Goal: Use online tool/utility: Use online tool/utility

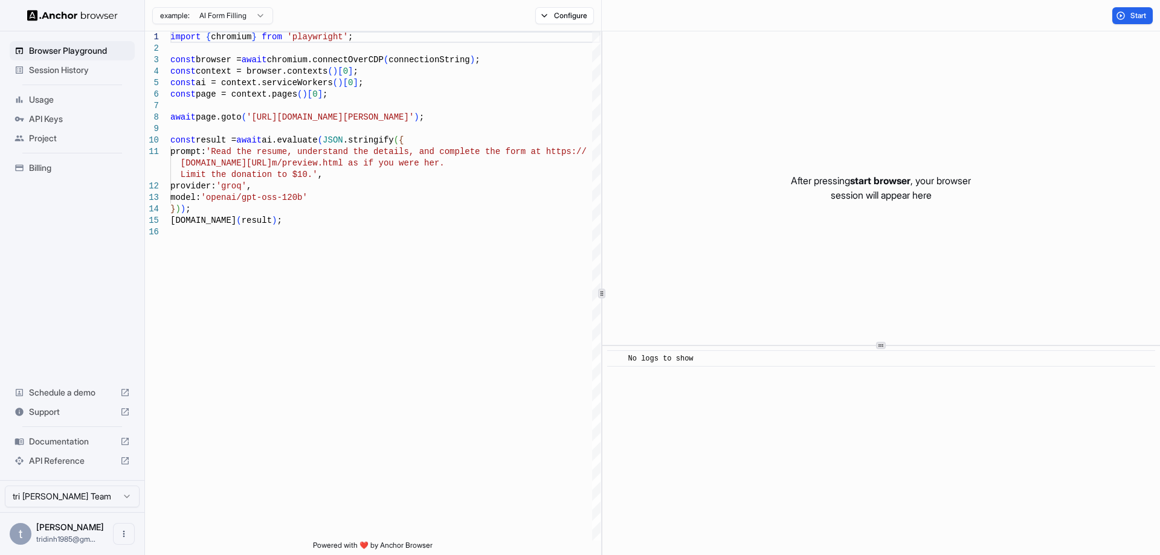
click at [53, 165] on span "Billing" at bounding box center [79, 168] width 101 height 12
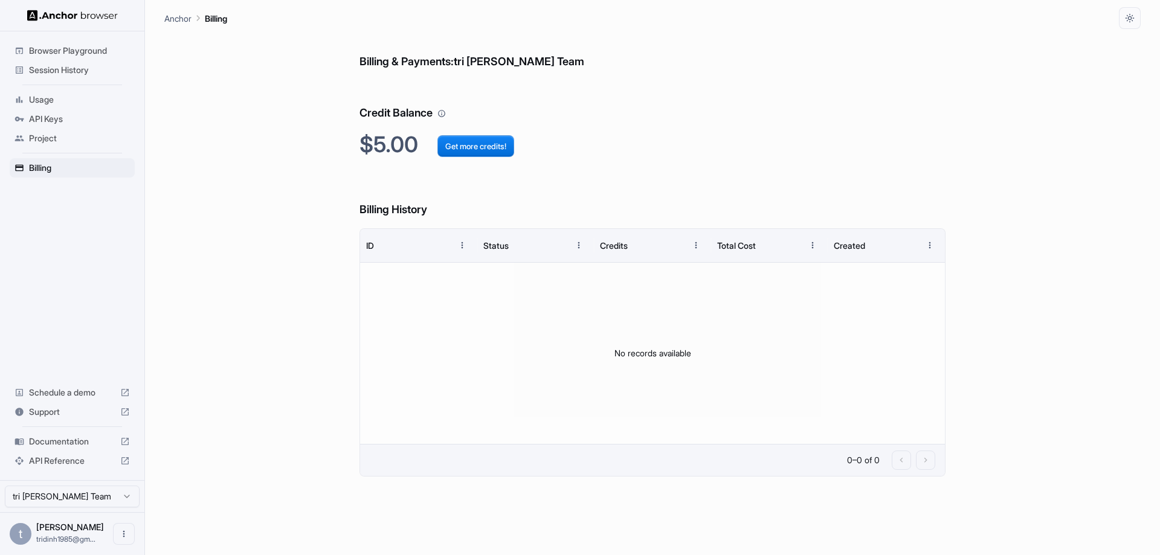
click at [52, 141] on span "Project" at bounding box center [79, 138] width 101 height 12
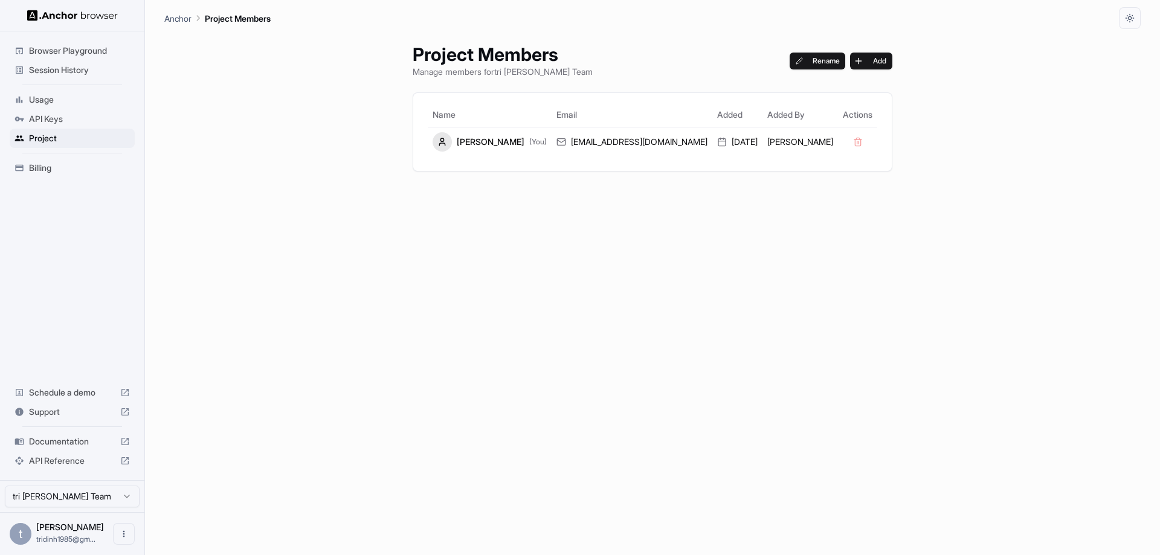
click at [92, 52] on span "Browser Playground" at bounding box center [79, 51] width 101 height 12
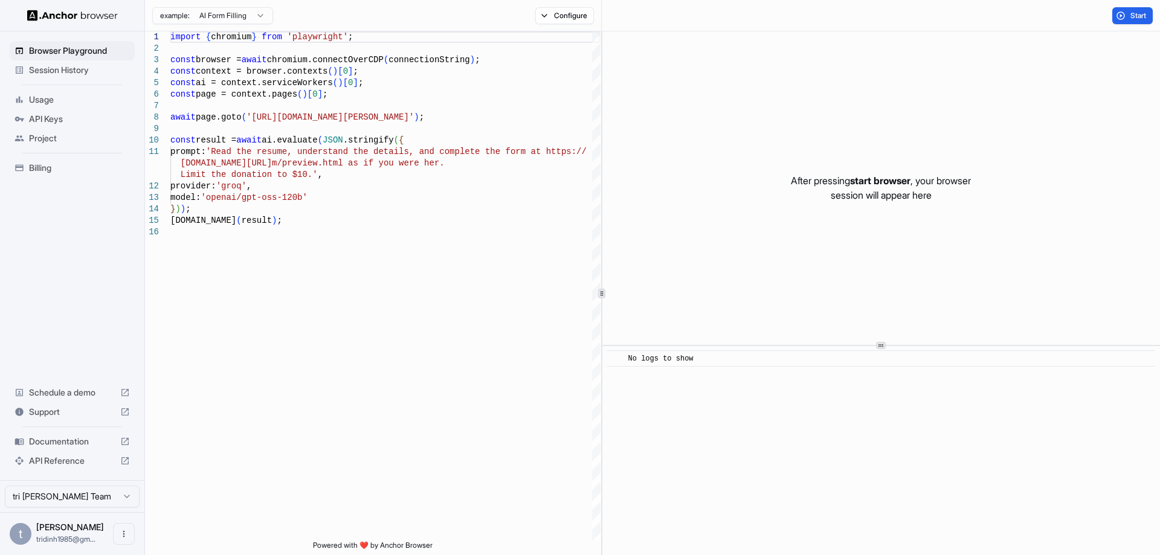
click at [578, 395] on div "​ No logs to show" at bounding box center [881, 450] width 558 height 209
click at [578, 182] on span "start browser" at bounding box center [880, 181] width 60 height 12
click at [578, 189] on p "After pressing start browser , your browser session will appear here" at bounding box center [881, 187] width 180 height 29
click at [578, 193] on p "After pressing start browser , your browser session will appear here" at bounding box center [881, 187] width 180 height 29
click at [544, 19] on button "Configure" at bounding box center [564, 15] width 59 height 17
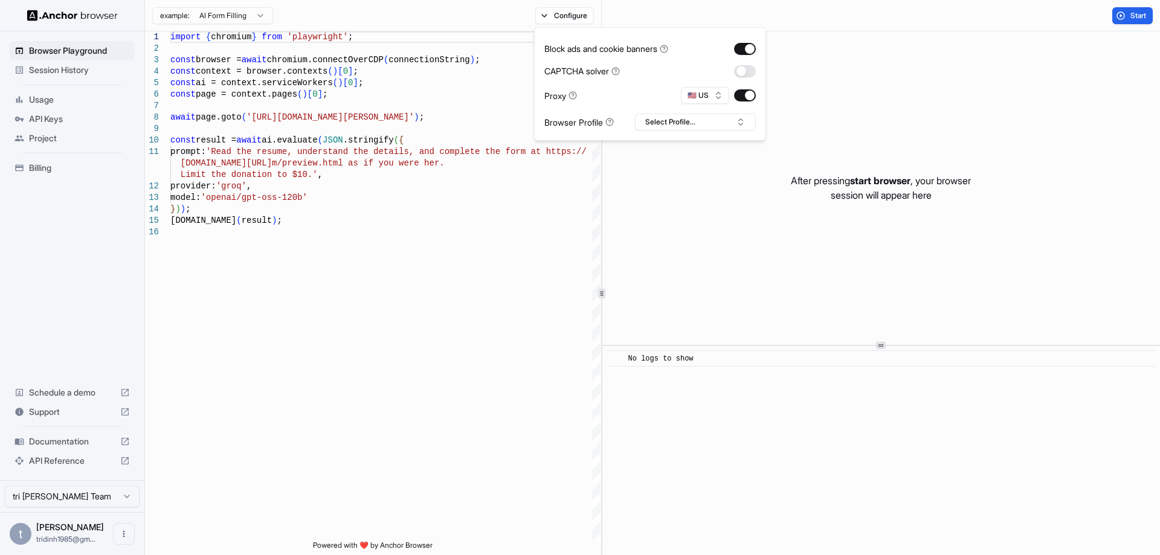
click at [440, 17] on div "example: AI Form Filling Configure" at bounding box center [373, 15] width 457 height 31
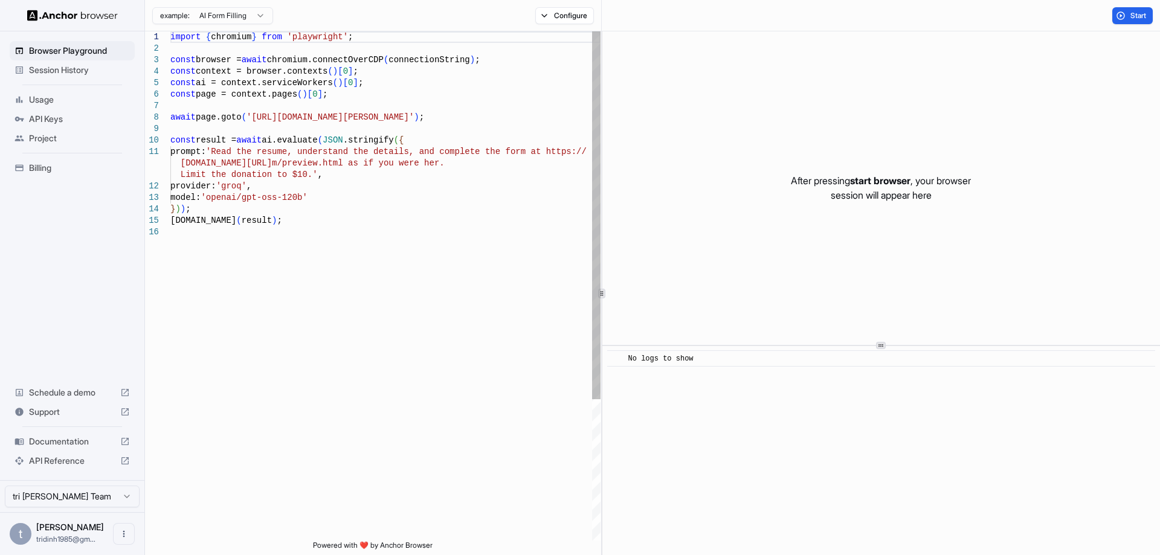
type textarea "**********"
drag, startPoint x: 226, startPoint y: 154, endPoint x: 196, endPoint y: 154, distance: 29.6
click at [225, 154] on div "import { chromium } from 'playwright' ; const browser = await chromium.connectO…" at bounding box center [385, 383] width 430 height 705
click at [193, 154] on div "import { chromium } from 'playwright' ; const browser = await chromium.connectO…" at bounding box center [385, 383] width 430 height 705
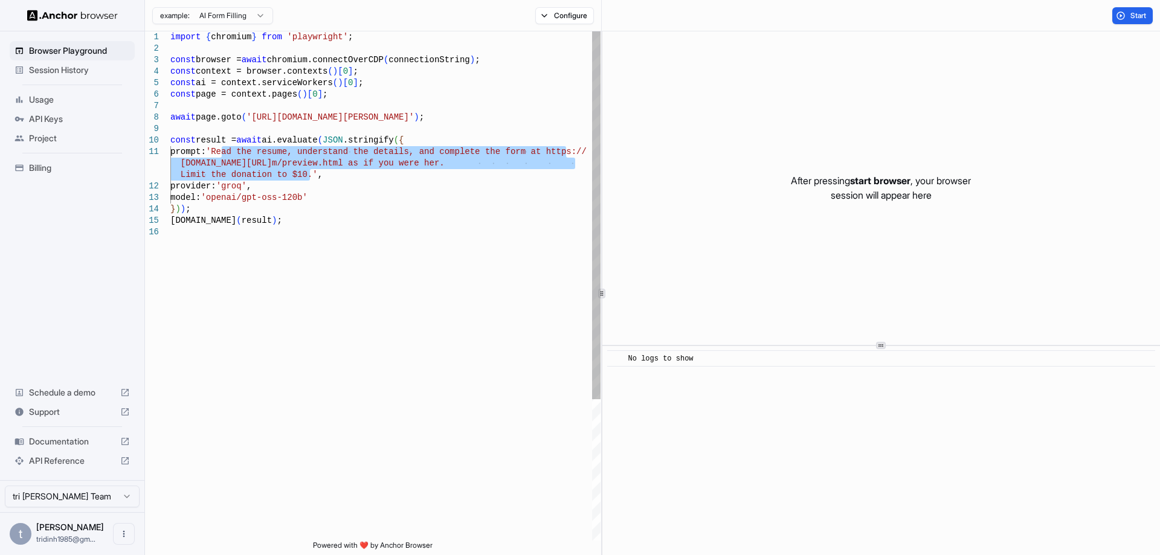
drag, startPoint x: 222, startPoint y: 153, endPoint x: 314, endPoint y: 174, distance: 94.2
click at [314, 174] on div "import { chromium } from 'playwright' ; const browser = await chromium.connectO…" at bounding box center [385, 383] width 430 height 705
click at [56, 136] on span "Project" at bounding box center [79, 138] width 101 height 12
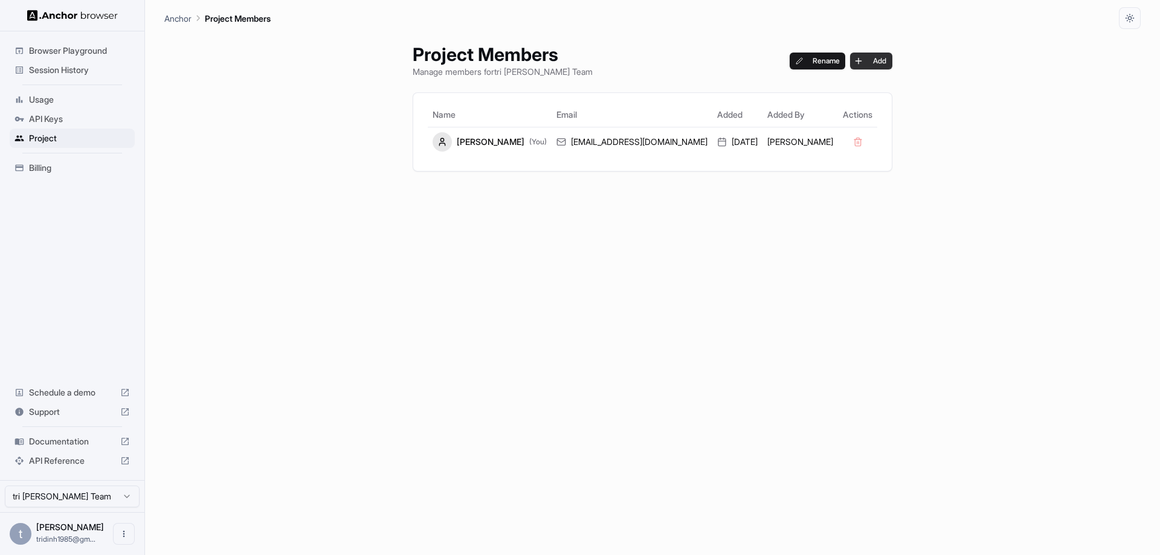
click at [578, 63] on button "Add" at bounding box center [871, 61] width 42 height 17
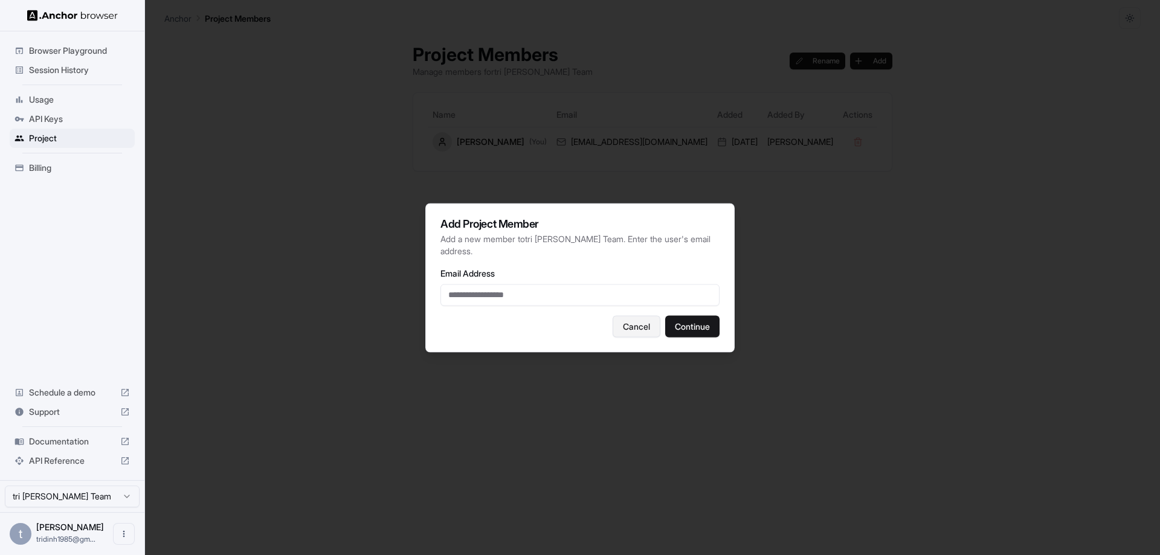
click at [578, 317] on button "Cancel" at bounding box center [637, 326] width 48 height 22
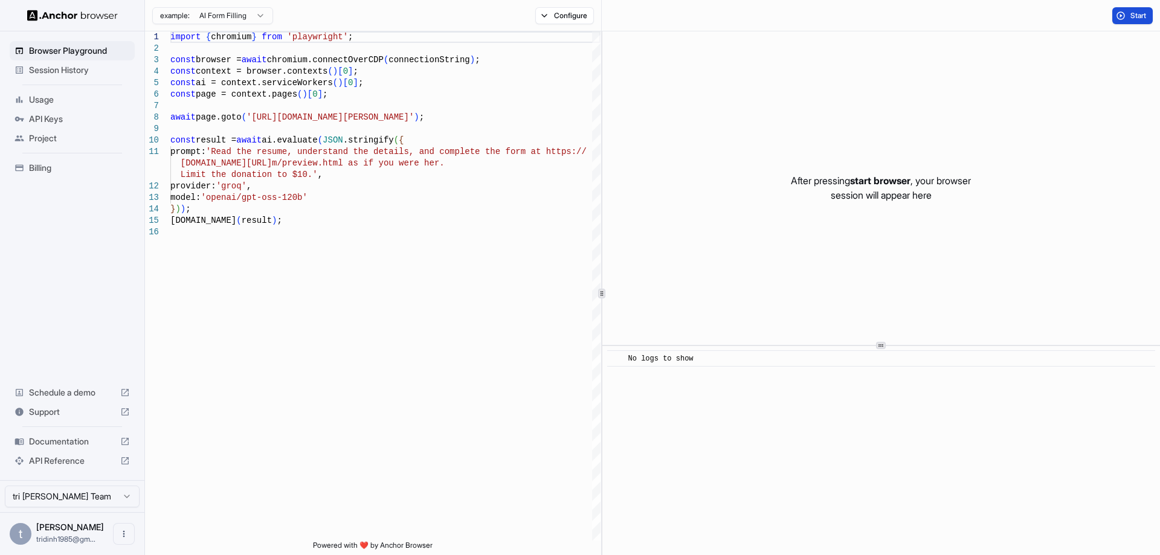
click at [578, 15] on button "Start" at bounding box center [1132, 15] width 40 height 17
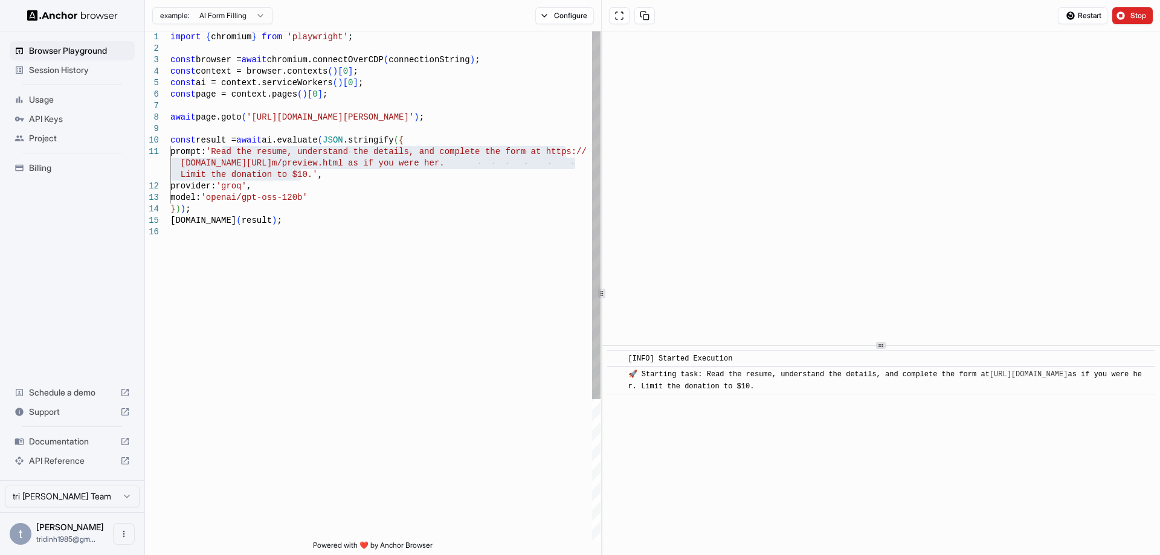
drag, startPoint x: 221, startPoint y: 151, endPoint x: 300, endPoint y: 175, distance: 82.6
click at [300, 175] on div "import { chromium } from 'playwright' ; const browser = await chromium.connectO…" at bounding box center [385, 383] width 430 height 705
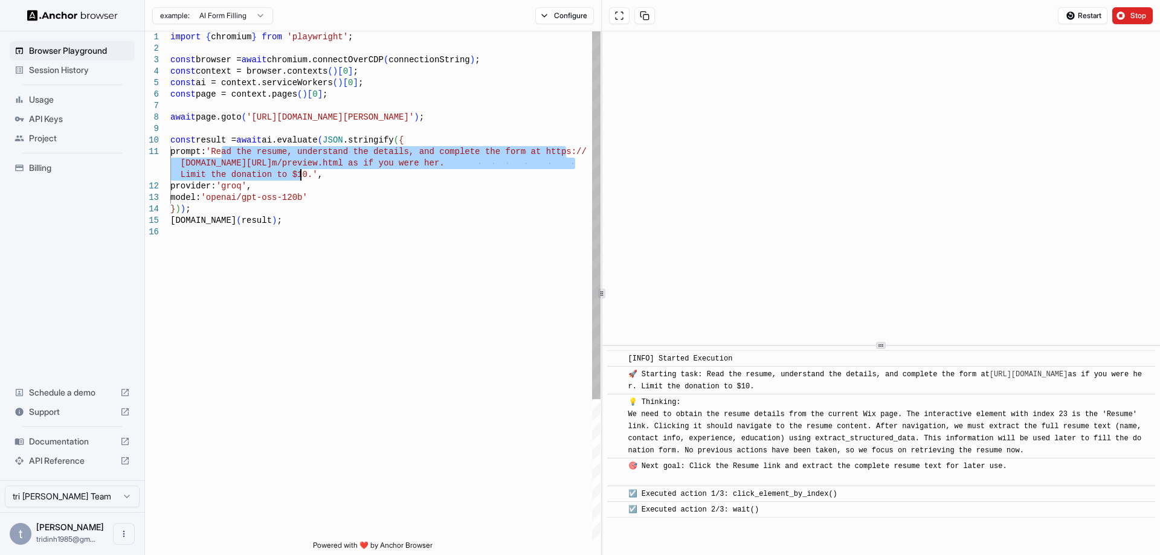
click at [253, 162] on div "import { chromium } from 'playwright' ; const browser = await chromium.connectO…" at bounding box center [385, 383] width 430 height 705
drag, startPoint x: 224, startPoint y: 152, endPoint x: 298, endPoint y: 178, distance: 78.9
click at [298, 178] on div "import { chromium } from 'playwright' ; const browser = await chromium.connectO…" at bounding box center [385, 383] width 430 height 705
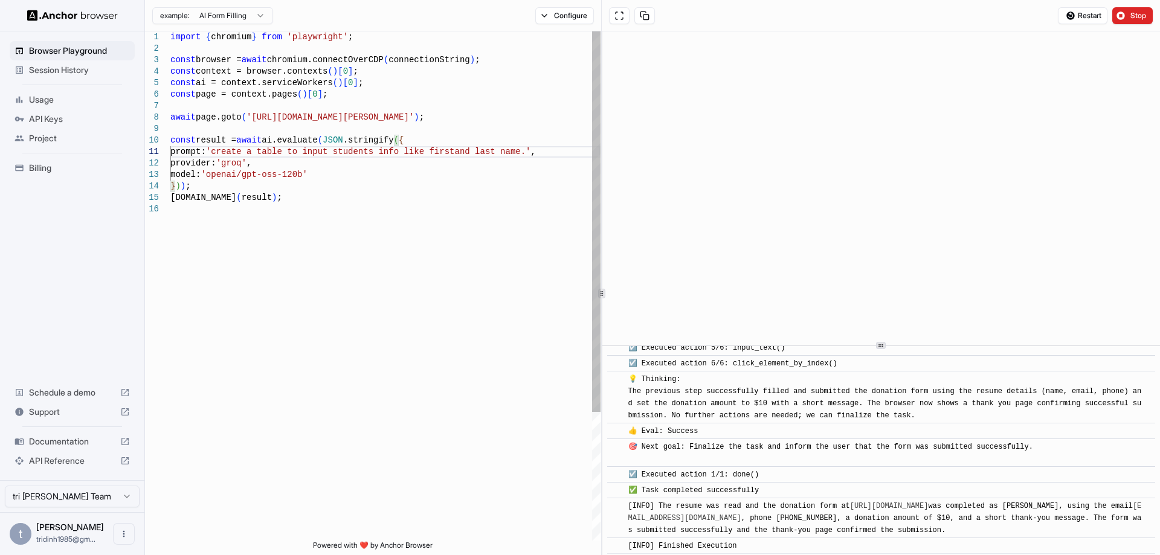
scroll to position [582, 0]
click at [408, 301] on div "import { chromium } from 'playwright' ; const browser = await chromium.connectO…" at bounding box center [385, 372] width 430 height 682
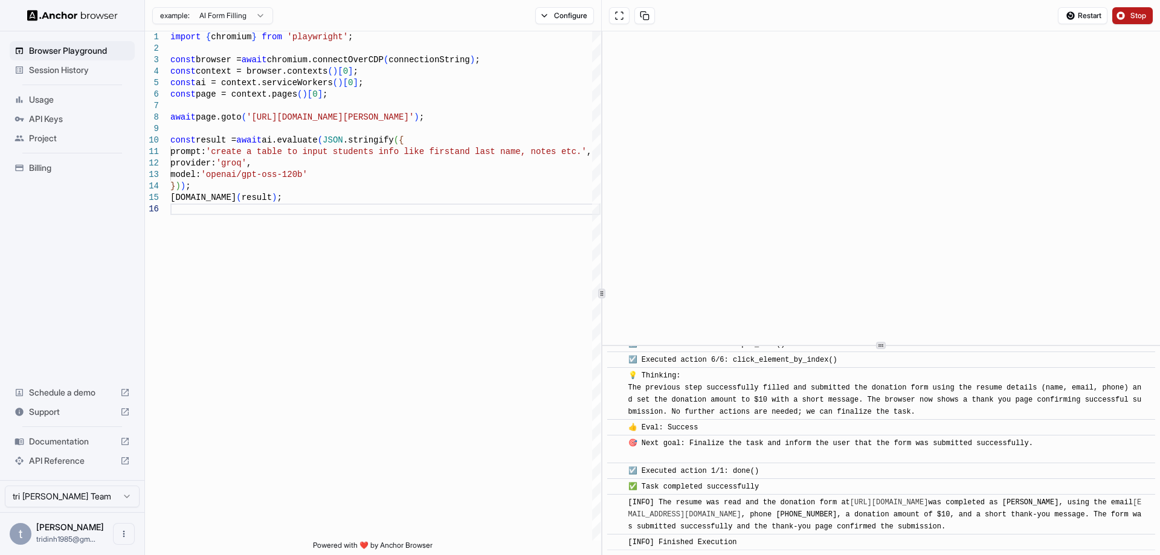
type textarea "**********"
click at [578, 16] on span "Stop" at bounding box center [1139, 16] width 17 height 10
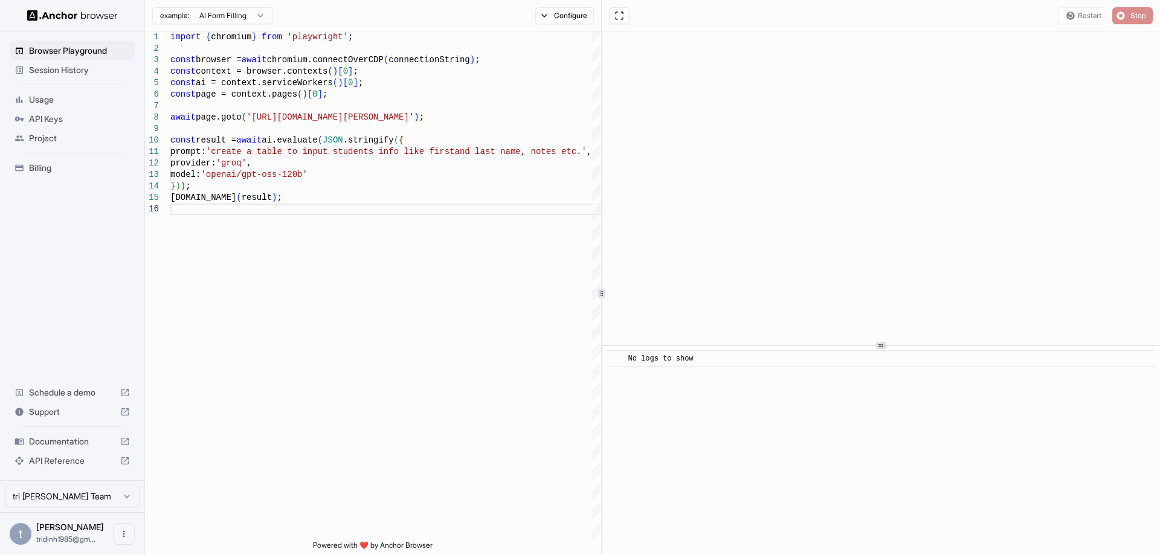
scroll to position [0, 0]
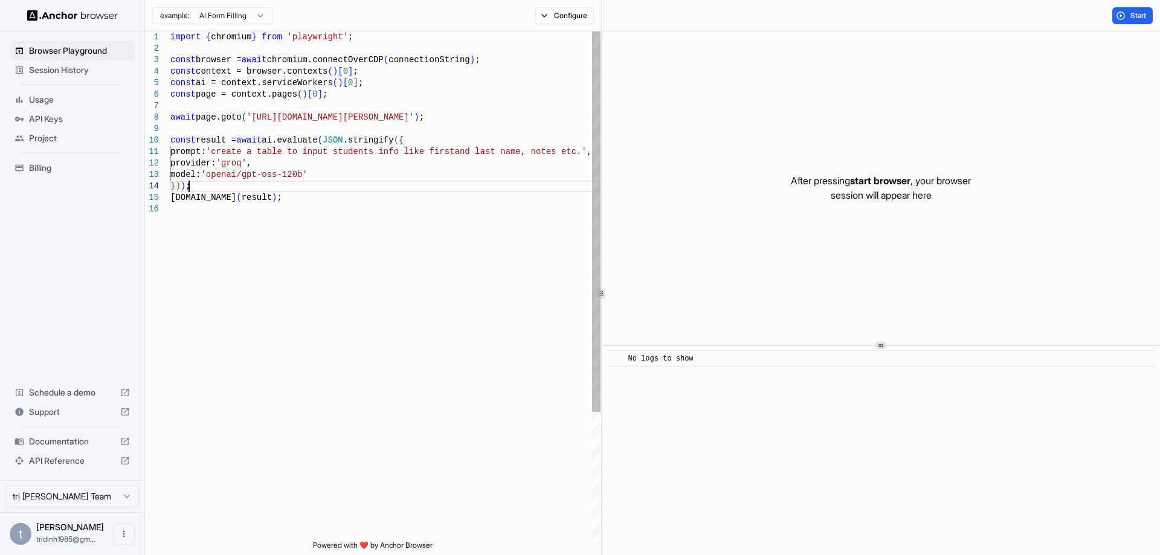
click at [379, 185] on div "prompt: 'create a table to input students info like first and last name, notes …" at bounding box center [385, 372] width 430 height 682
click at [369, 164] on div "prompt: 'create a table to input students info like first and last name, notes …" at bounding box center [385, 372] width 430 height 682
click at [391, 151] on div "prompt: 'create a table to input students info like first and last name, notes …" at bounding box center [385, 372] width 430 height 682
click at [401, 239] on div "prompt: 'create a table to input students info like first and last name, notes …" at bounding box center [385, 372] width 430 height 682
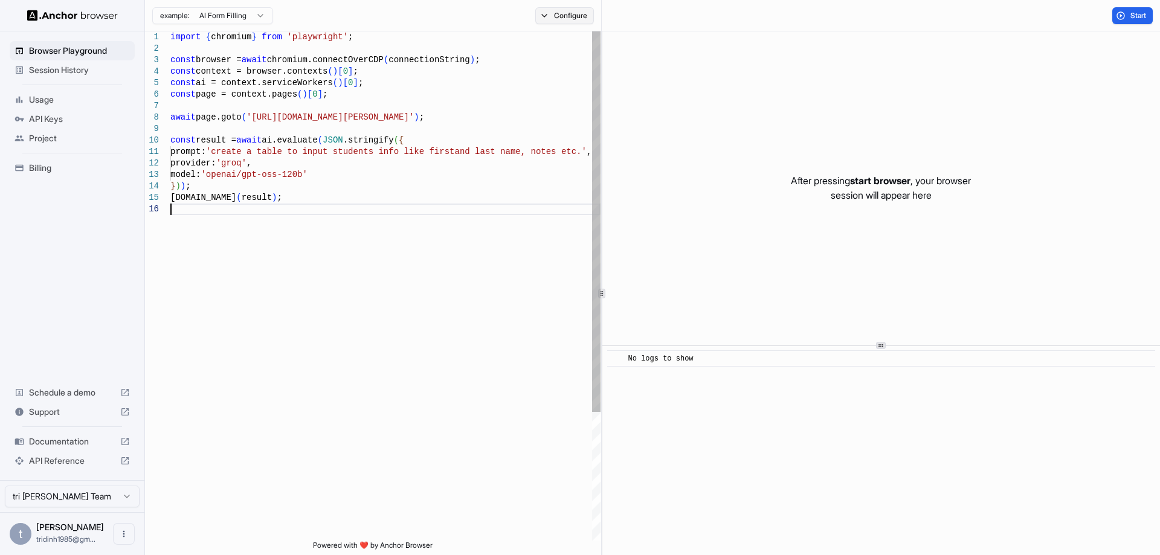
click at [570, 20] on button "Configure" at bounding box center [564, 15] width 59 height 17
click at [502, 261] on div "prompt: 'create a table to input students info like first and last name, notes …" at bounding box center [385, 372] width 430 height 682
drag, startPoint x: 938, startPoint y: 172, endPoint x: 969, endPoint y: 156, distance: 34.1
click at [578, 166] on div "After pressing start browser , your browser session will appear here" at bounding box center [881, 188] width 558 height 314
click at [578, 16] on span "Start" at bounding box center [1139, 16] width 17 height 10
